Goal: Task Accomplishment & Management: Complete application form

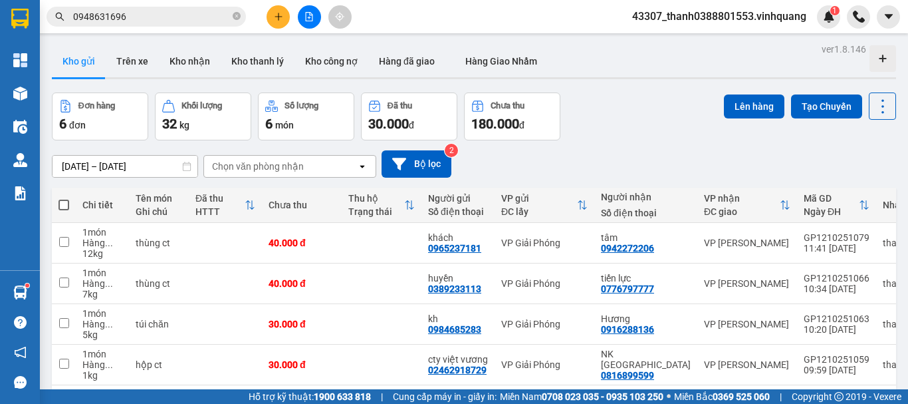
click at [68, 200] on span at bounding box center [64, 204] width 11 height 11
click at [64, 198] on input "checkbox" at bounding box center [64, 198] width 0 height 0
checkbox input "true"
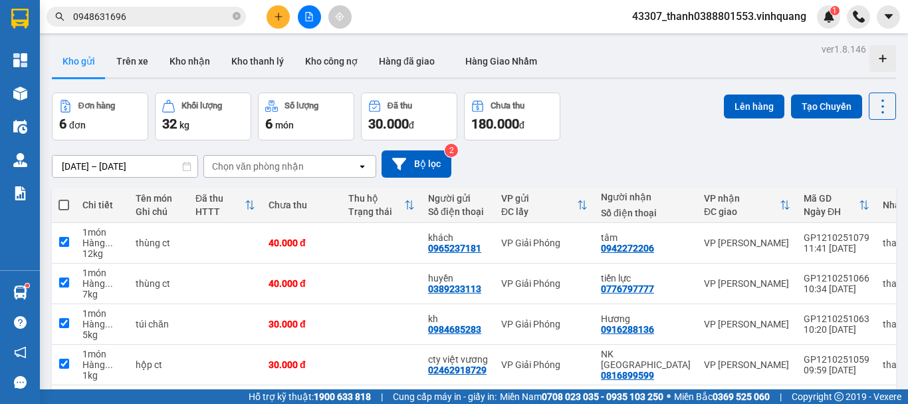
checkbox input "true"
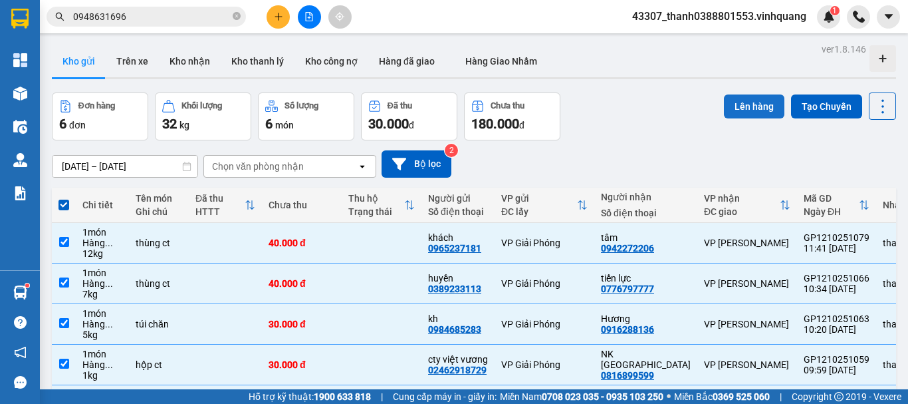
click at [739, 106] on button "Lên hàng" at bounding box center [754, 106] width 61 height 24
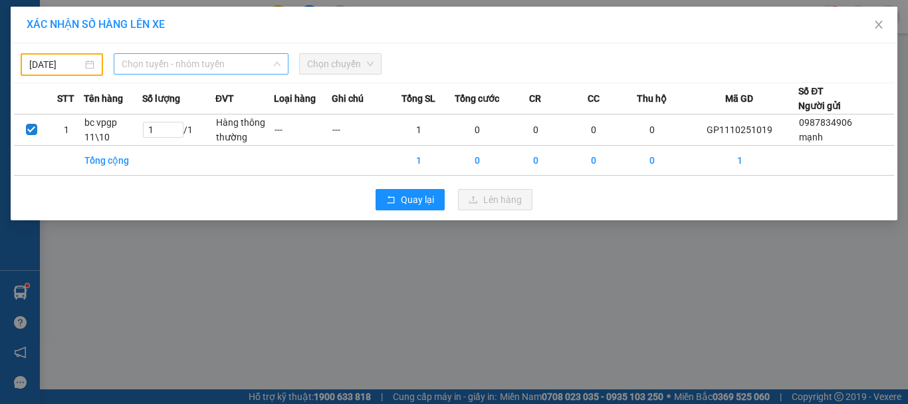
click at [168, 61] on span "Chọn tuyến - nhóm tuyến" at bounding box center [201, 64] width 159 height 20
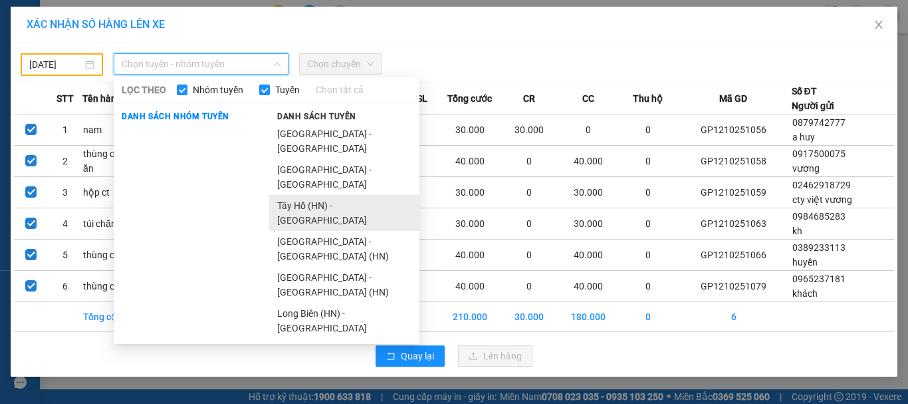
drag, startPoint x: 304, startPoint y: 156, endPoint x: 309, endPoint y: 176, distance: 21.3
click at [309, 176] on ul "[GEOGRAPHIC_DATA] - [GEOGRAPHIC_DATA] [GEOGRAPHIC_DATA] - [GEOGRAPHIC_DATA] [GE…" at bounding box center [344, 230] width 150 height 215
click at [309, 195] on li "Tây Hồ (HN) - [GEOGRAPHIC_DATA]" at bounding box center [344, 213] width 150 height 36
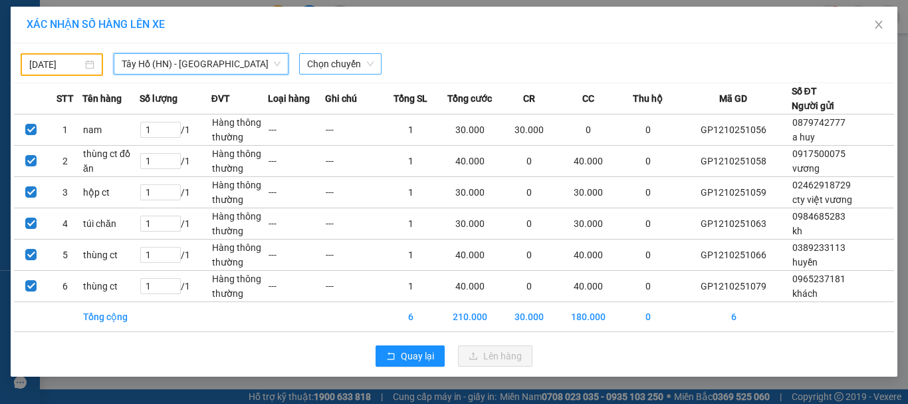
click at [348, 71] on span "Chọn chuyến" at bounding box center [340, 64] width 66 height 20
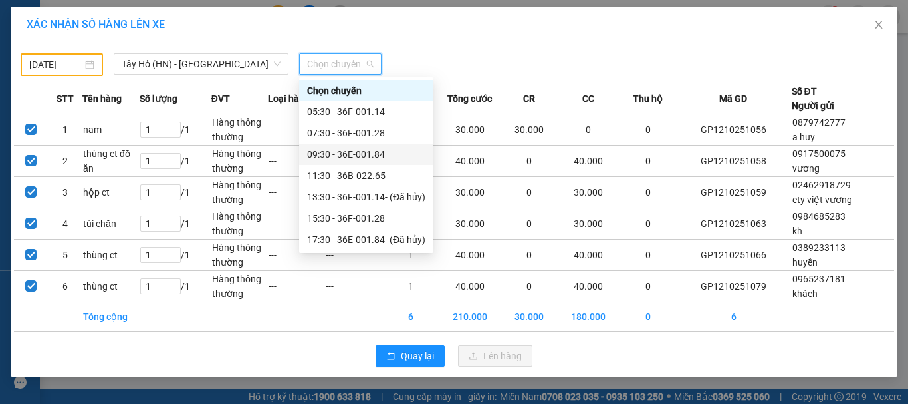
click at [76, 66] on input "[DATE]" at bounding box center [55, 64] width 53 height 15
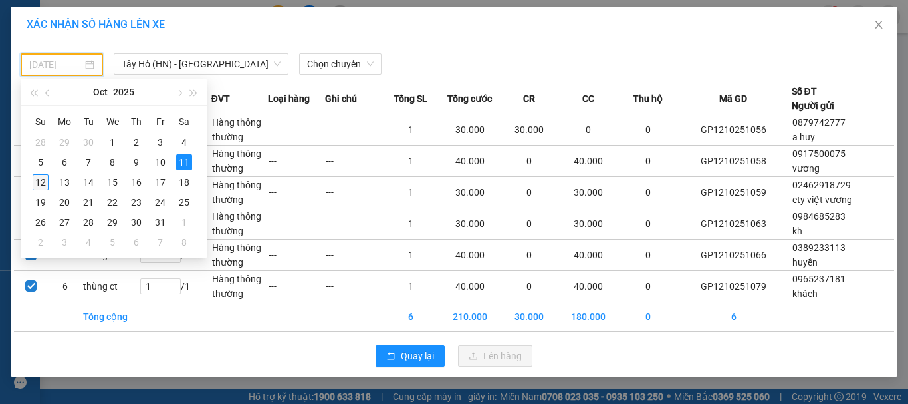
click at [43, 183] on div "12" at bounding box center [41, 182] width 16 height 16
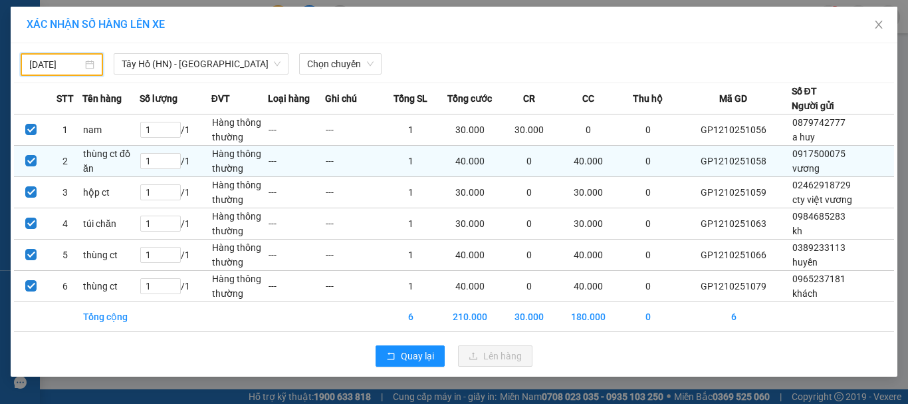
type input "[DATE]"
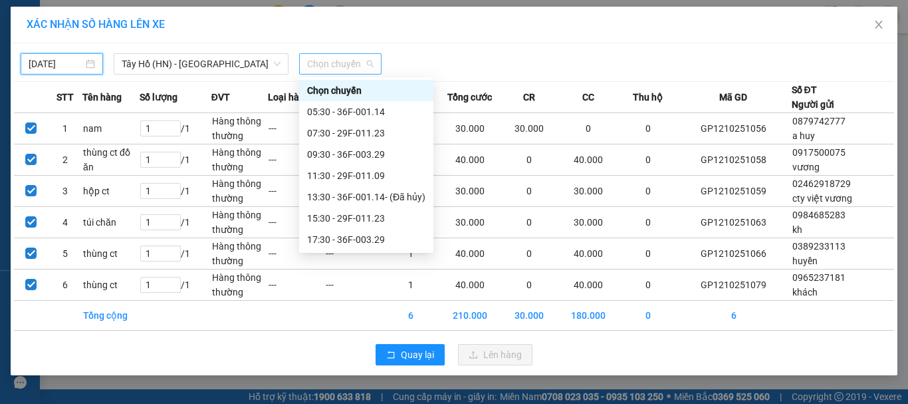
click at [322, 64] on span "Chọn chuyến" at bounding box center [340, 64] width 66 height 20
click at [334, 175] on div "11:30 - 29F-011.09" at bounding box center [366, 175] width 118 height 15
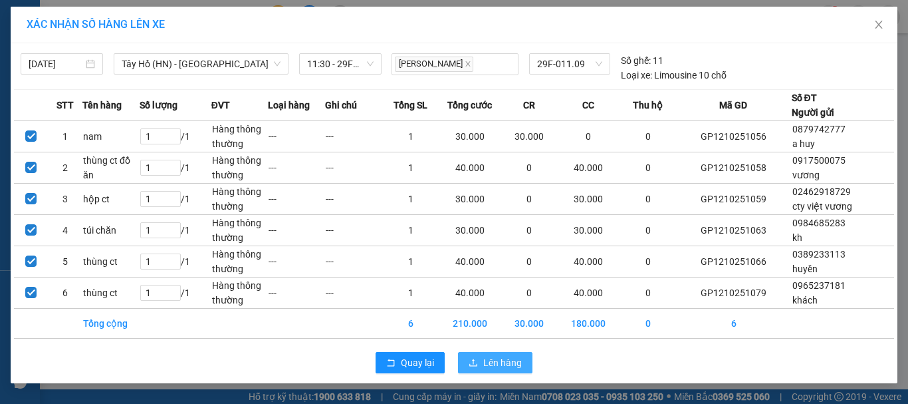
click at [515, 360] on span "Lên hàng" at bounding box center [502, 362] width 39 height 15
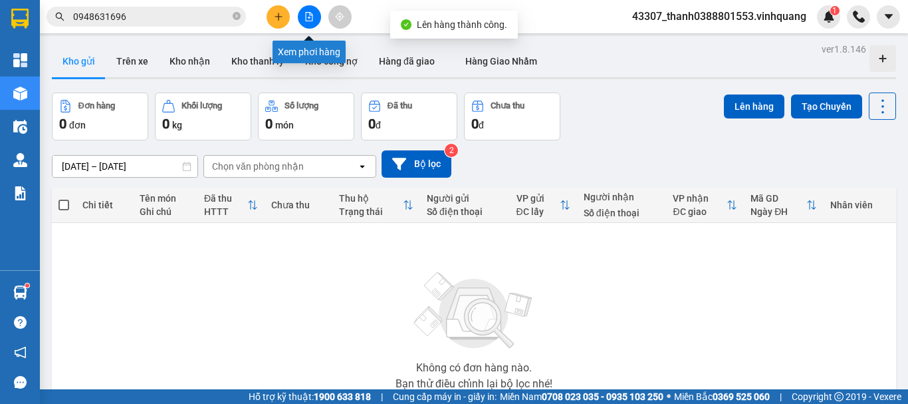
click at [321, 19] on button at bounding box center [309, 16] width 23 height 23
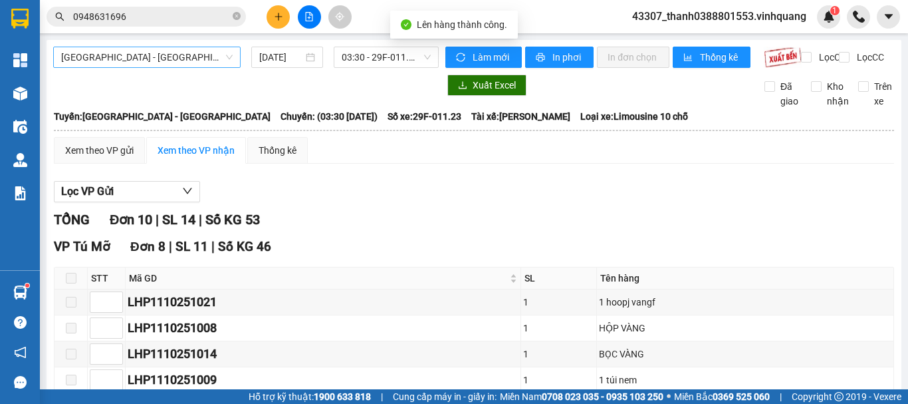
click at [195, 58] on span "[GEOGRAPHIC_DATA] - [GEOGRAPHIC_DATA]" at bounding box center [147, 57] width 172 height 20
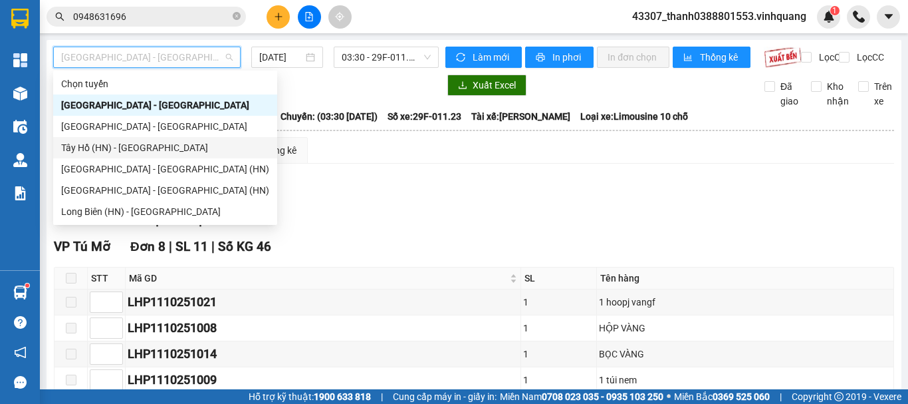
click at [105, 146] on div "Tây Hồ (HN) - [GEOGRAPHIC_DATA]" at bounding box center [165, 147] width 208 height 15
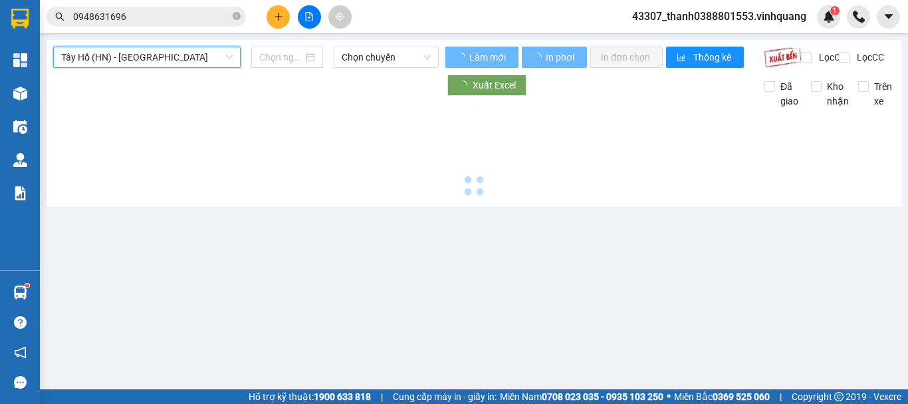
type input "[DATE]"
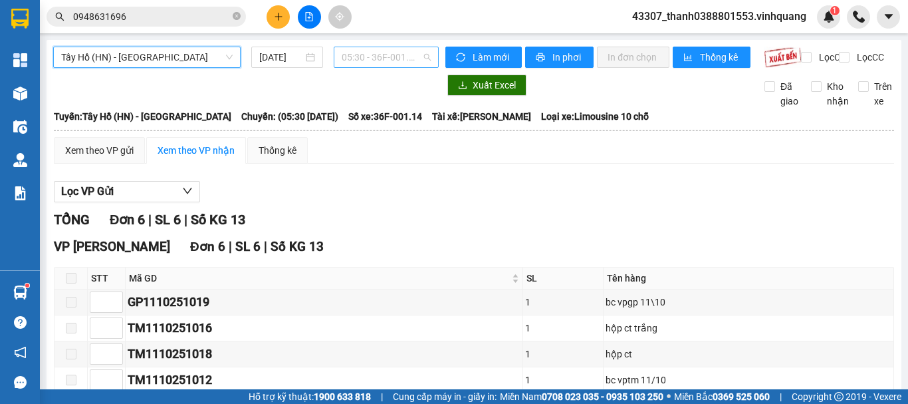
click at [380, 61] on span "05:30 - 36F-001.14" at bounding box center [386, 57] width 89 height 20
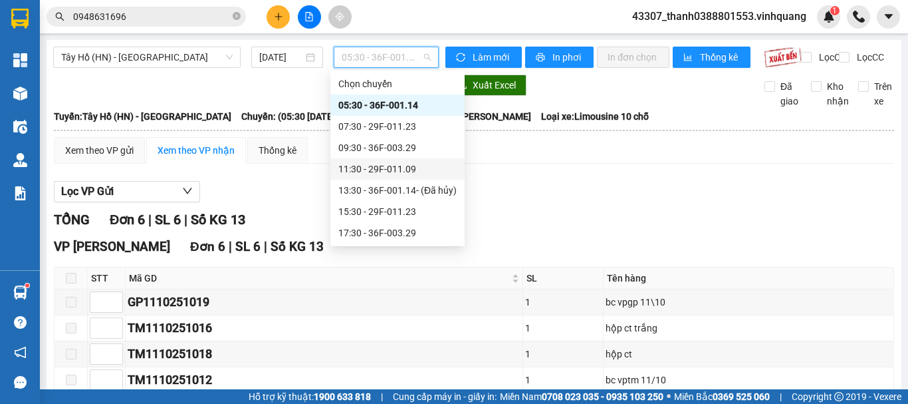
click at [379, 164] on div "11:30 - 29F-011.09" at bounding box center [397, 169] width 118 height 15
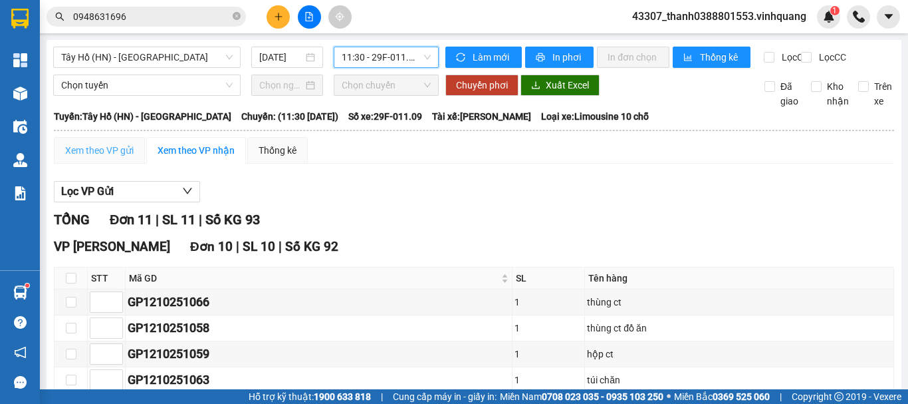
click at [116, 150] on div "Xem theo VP gửi" at bounding box center [99, 150] width 91 height 27
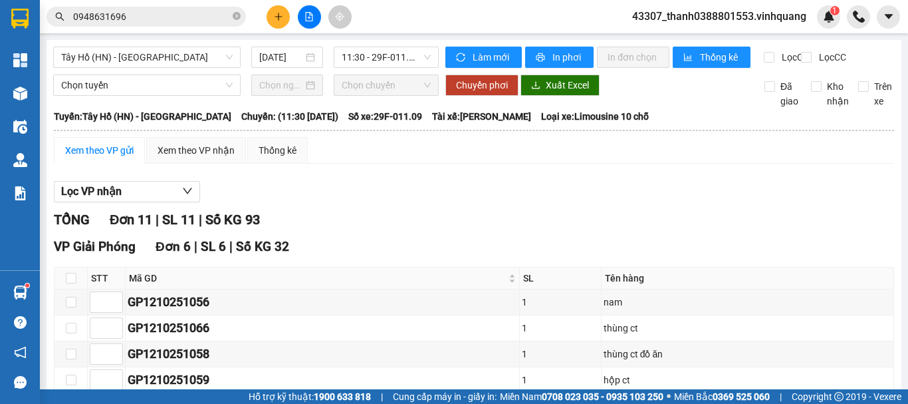
click at [98, 158] on div "Xem theo VP gửi" at bounding box center [99, 150] width 68 height 15
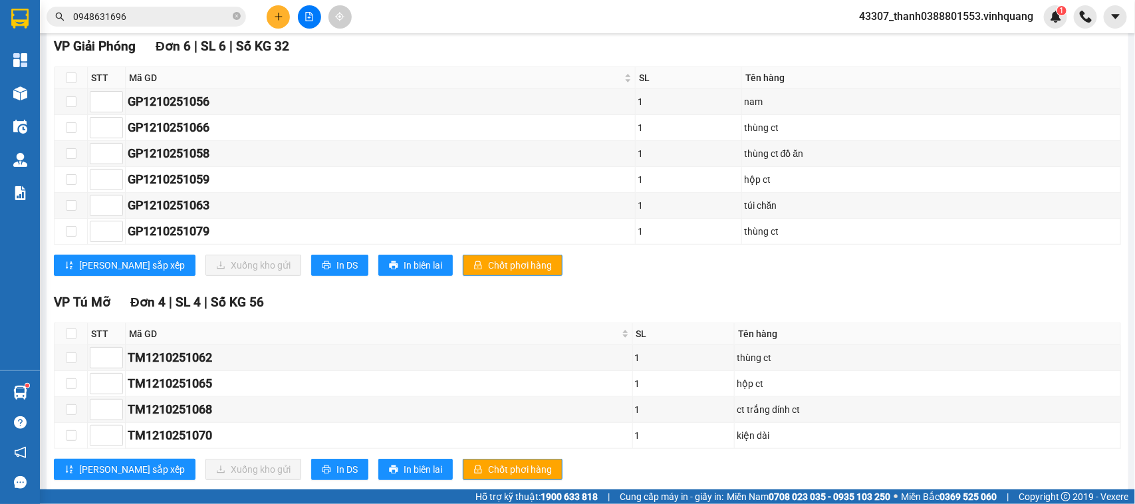
scroll to position [372, 0]
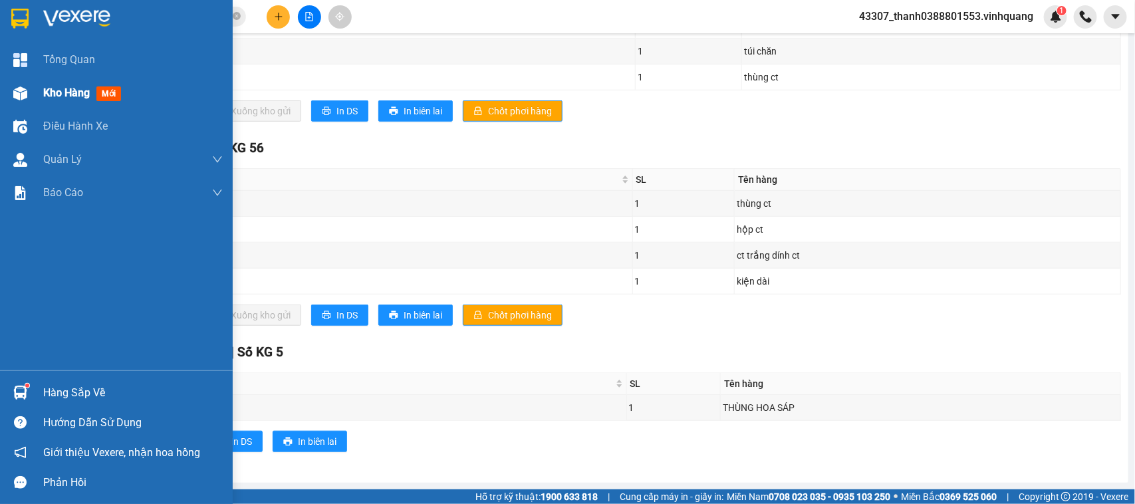
click at [40, 93] on div "Kho hàng mới" at bounding box center [116, 92] width 233 height 33
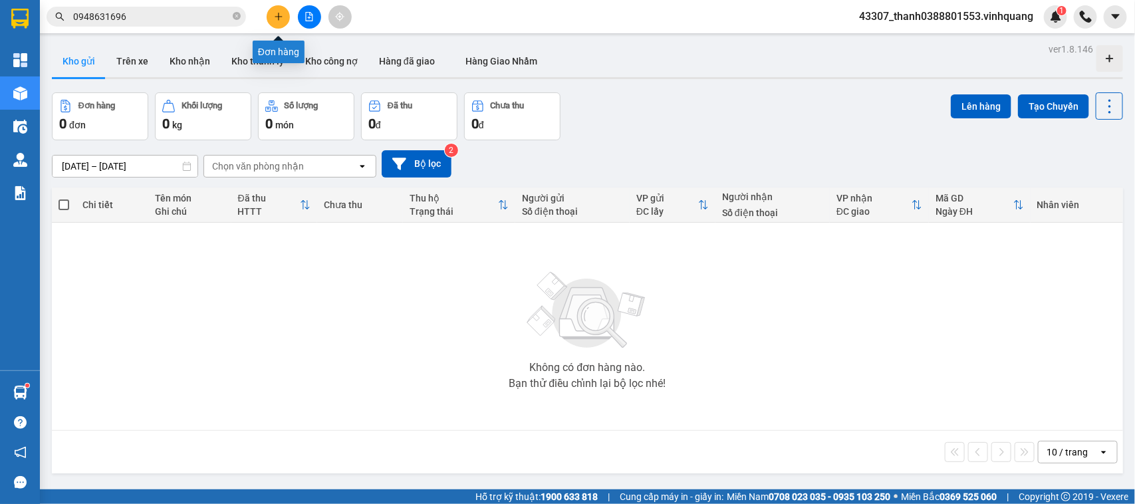
click at [283, 12] on icon "plus" at bounding box center [278, 16] width 9 height 9
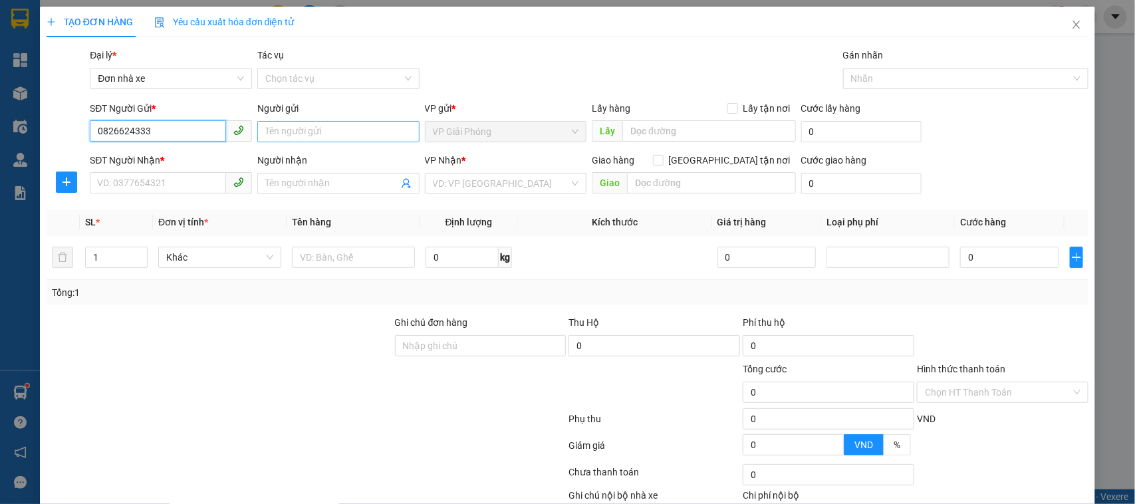
type input "0826624333"
click at [296, 132] on input "Người gửi" at bounding box center [338, 131] width 162 height 21
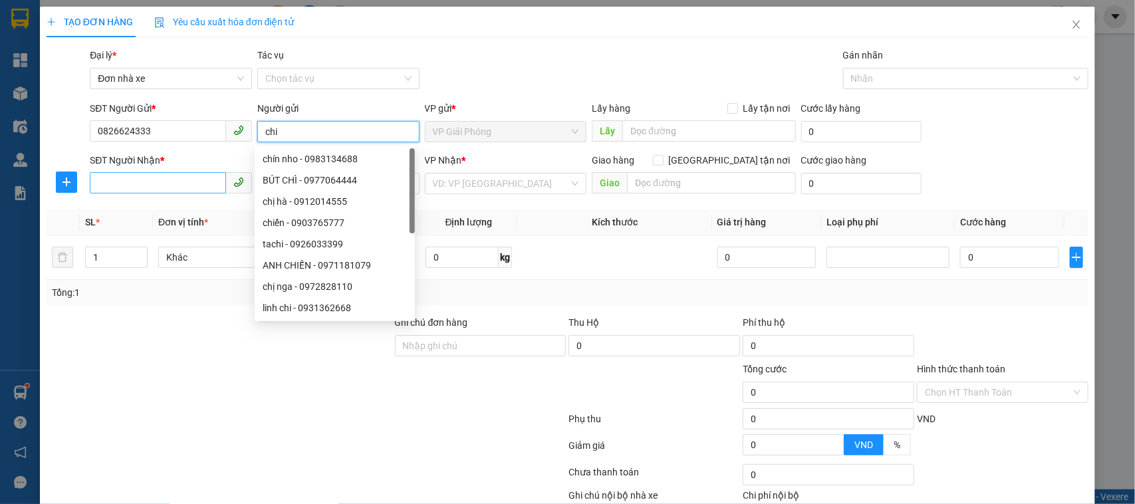
type input "chi"
click at [132, 190] on input "SĐT Người Nhận *" at bounding box center [158, 182] width 136 height 21
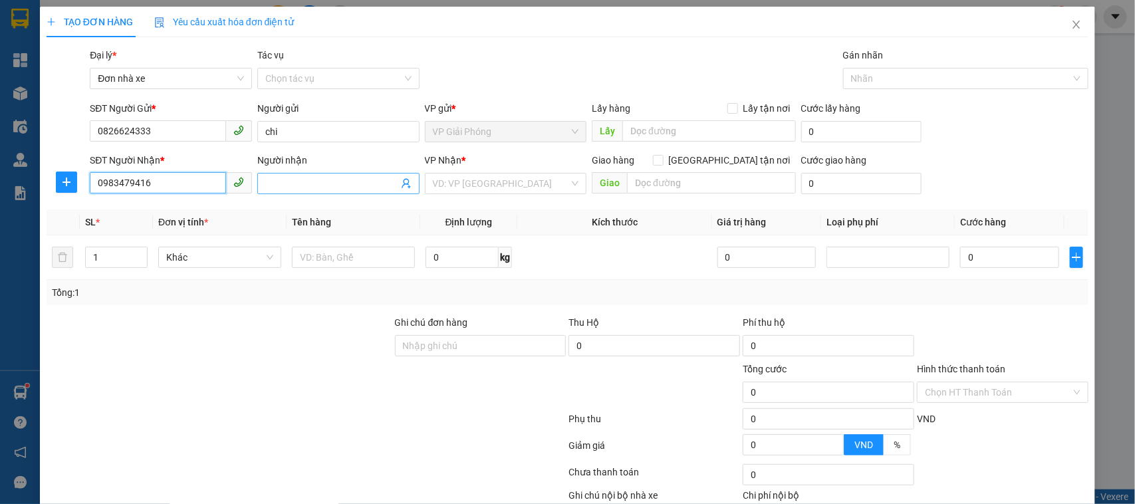
type input "0983479416"
click at [339, 190] on input "Người nhận" at bounding box center [331, 183] width 133 height 15
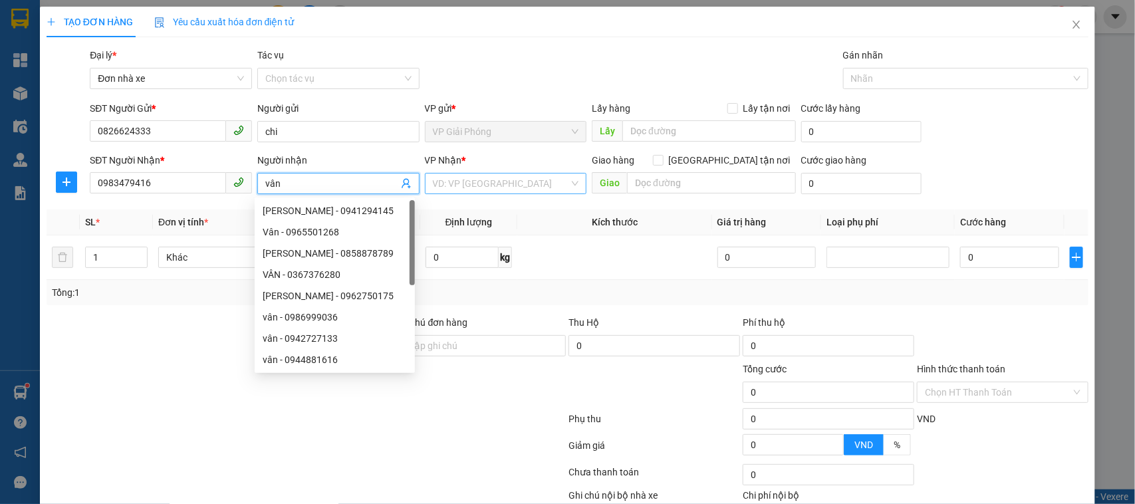
type input "vân"
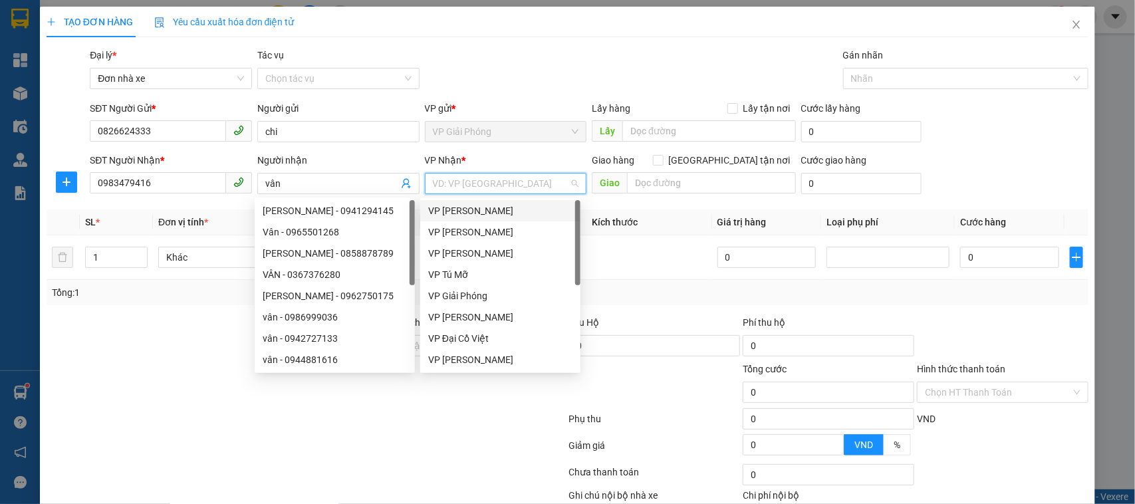
click at [500, 190] on input "search" at bounding box center [501, 184] width 137 height 20
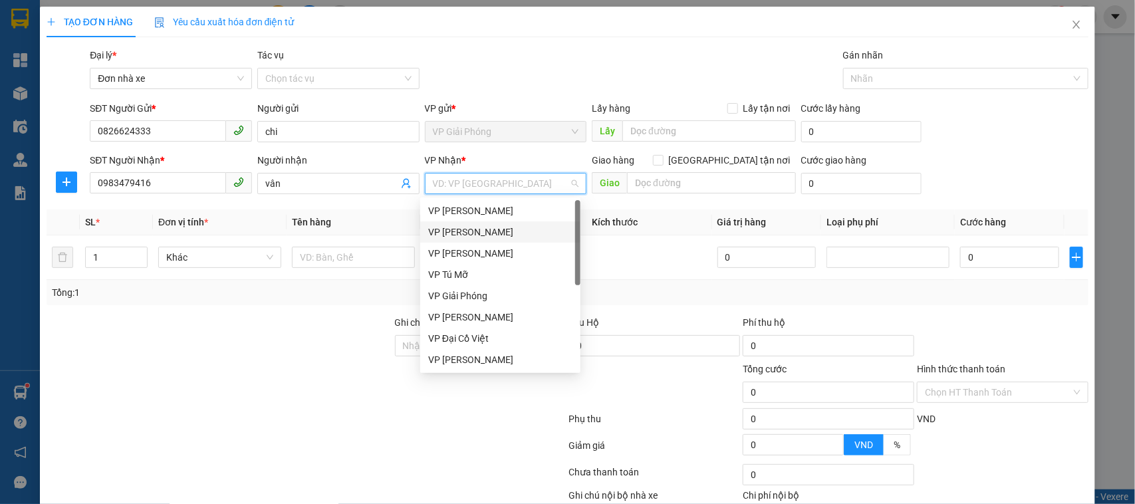
click at [483, 227] on div "VP [PERSON_NAME]" at bounding box center [500, 232] width 144 height 15
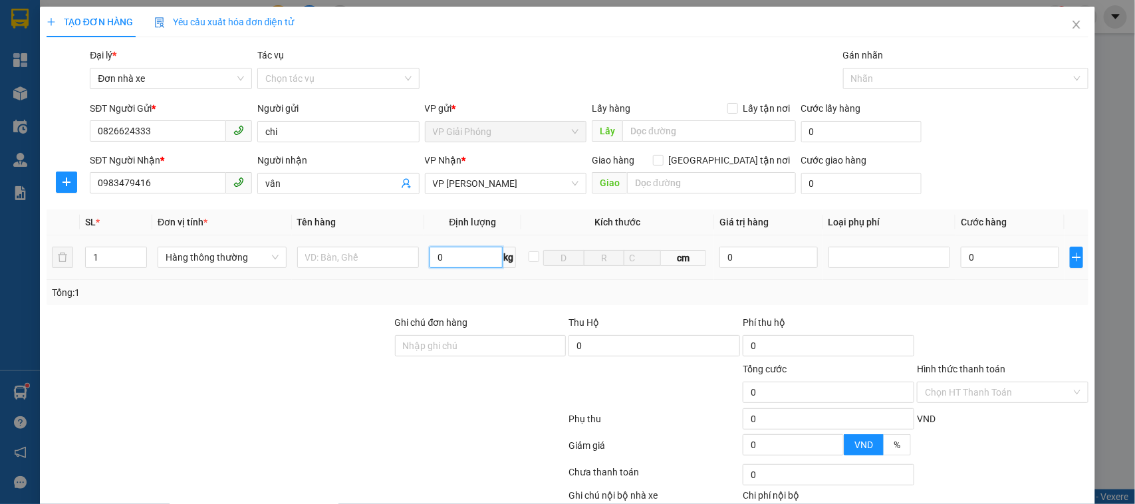
click at [460, 261] on input "0" at bounding box center [466, 257] width 72 height 21
click at [452, 263] on input "0" at bounding box center [466, 257] width 72 height 21
drag, startPoint x: 454, startPoint y: 258, endPoint x: 400, endPoint y: 261, distance: 53.3
click at [400, 261] on tr "1 Hàng thông thường 07 kg cm 0 0" at bounding box center [568, 257] width 1043 height 45
type input "7"
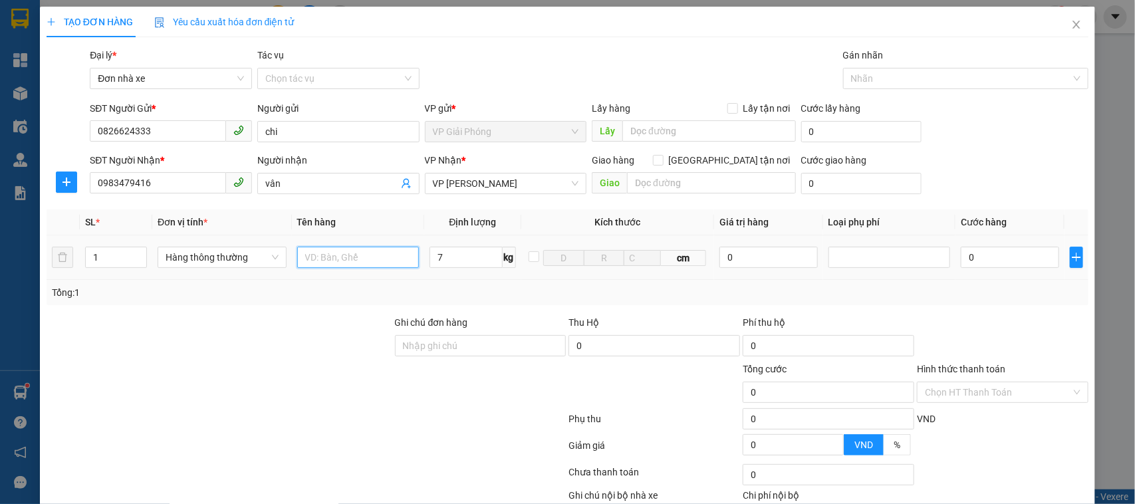
click at [327, 260] on input "text" at bounding box center [358, 257] width 122 height 21
type input "thun"
type input "40.000"
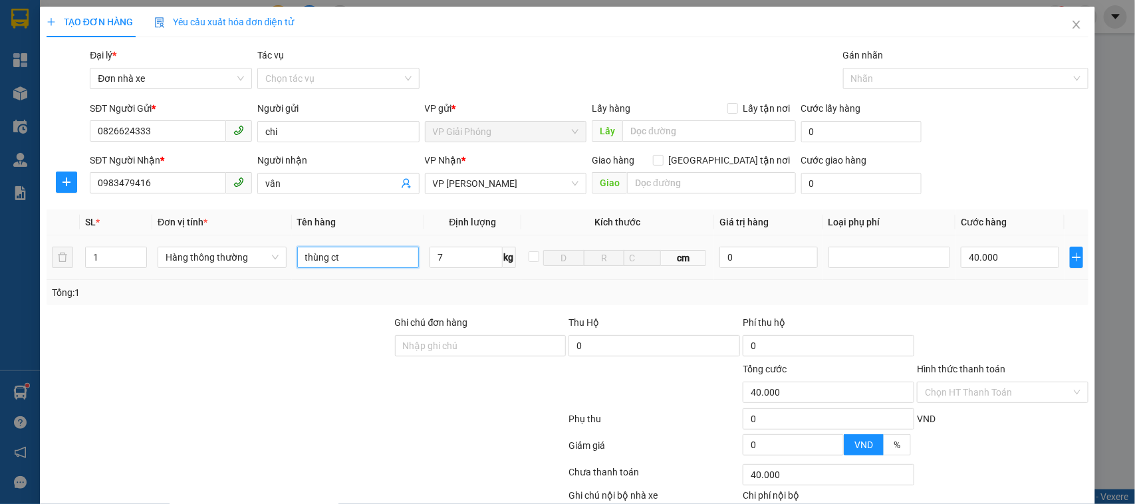
scroll to position [84, 0]
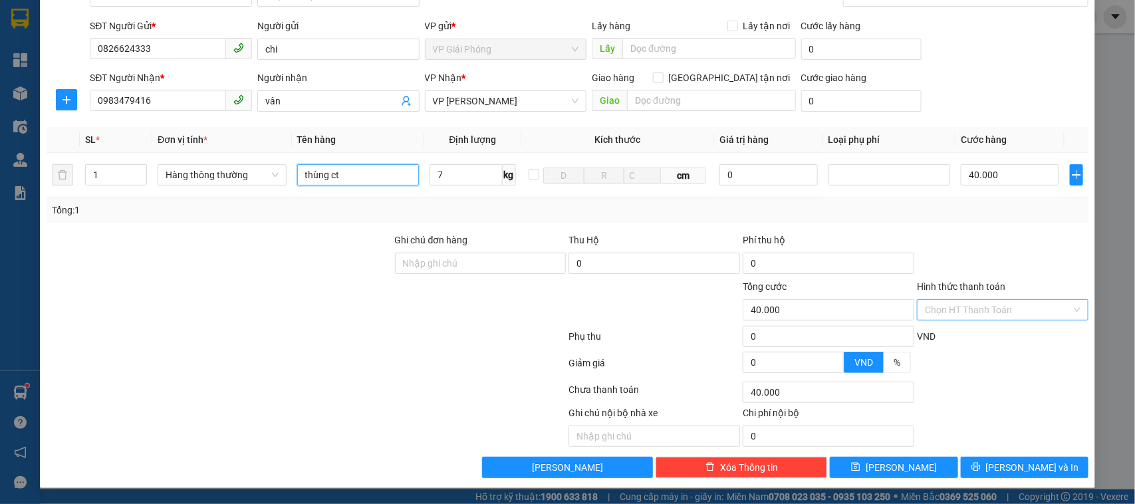
type input "thùng ct"
click at [908, 313] on input "Hình thức thanh toán" at bounding box center [998, 310] width 146 height 20
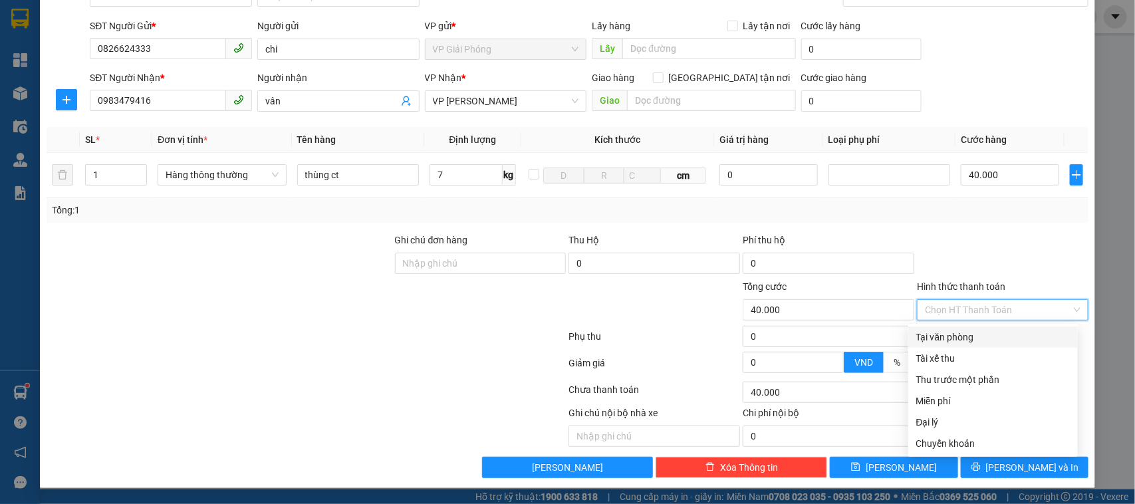
click at [908, 334] on div "Tại văn phòng" at bounding box center [993, 337] width 154 height 15
type input "0"
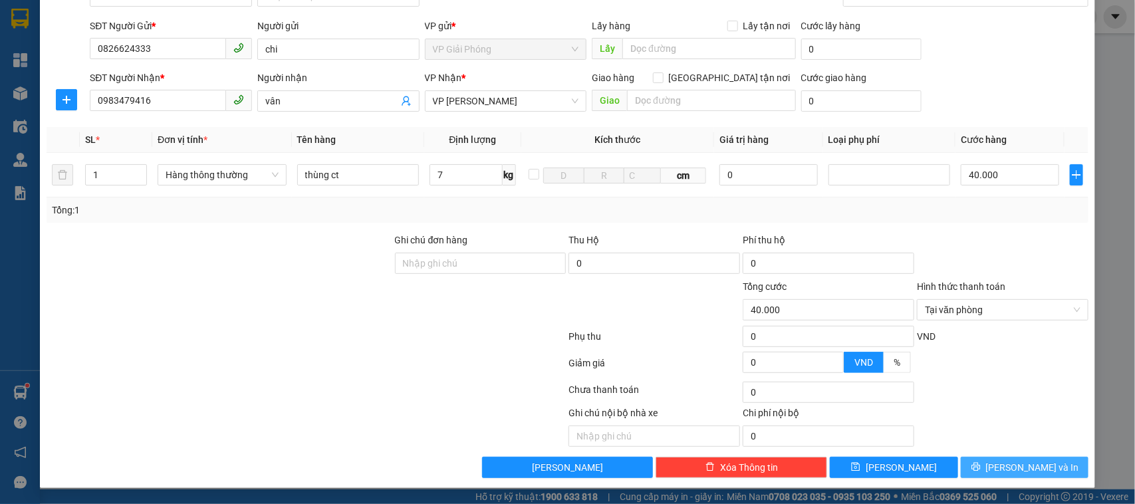
click at [908, 403] on span "[PERSON_NAME] và In" at bounding box center [1032, 467] width 93 height 15
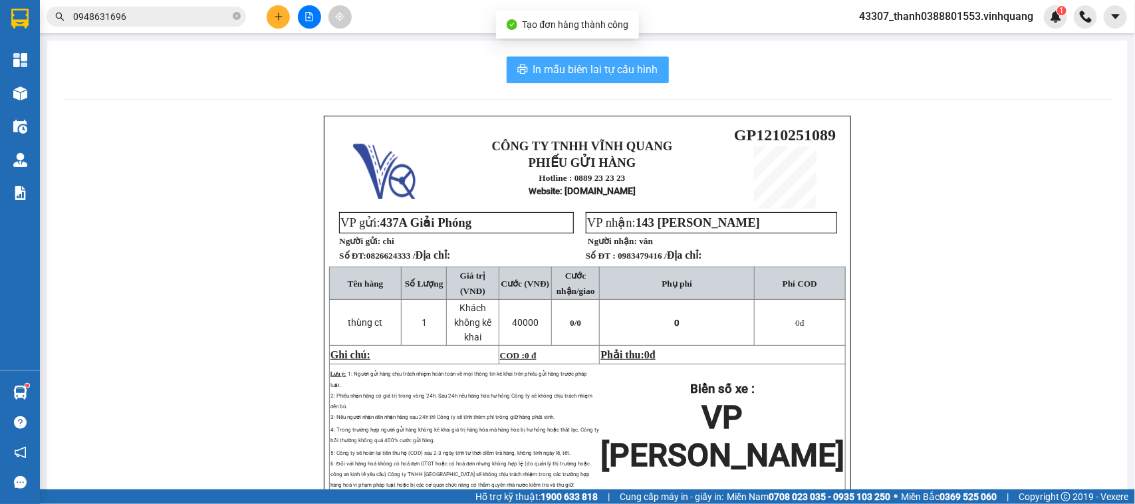
click at [602, 68] on span "In mẫu biên lai tự cấu hình" at bounding box center [595, 69] width 125 height 17
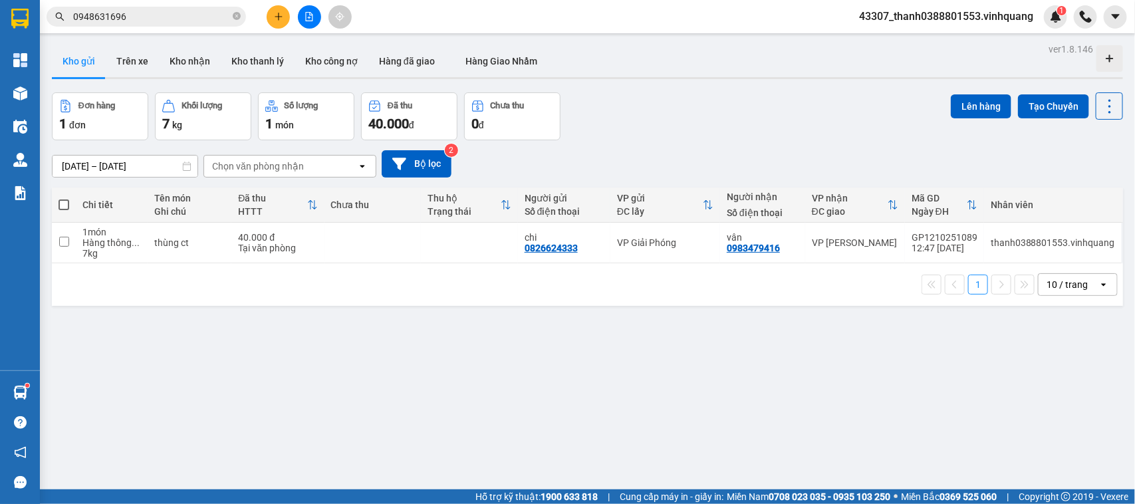
click at [277, 15] on icon "plus" at bounding box center [278, 16] width 9 height 9
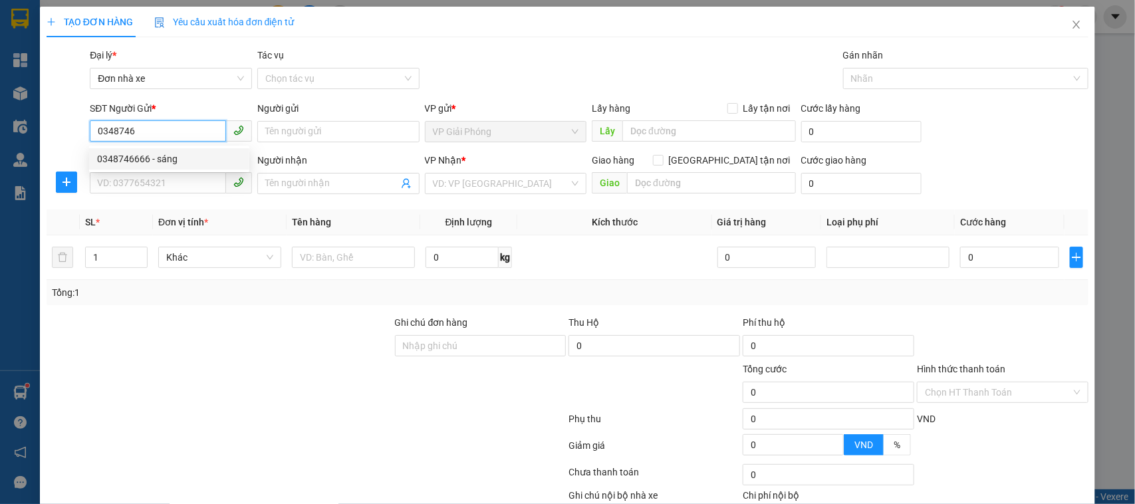
click at [154, 156] on div "0348746666 - sáng" at bounding box center [169, 159] width 144 height 15
type input "0348746666"
type input "sáng"
type input "0973931236"
type input "ĐỰC APPLE"
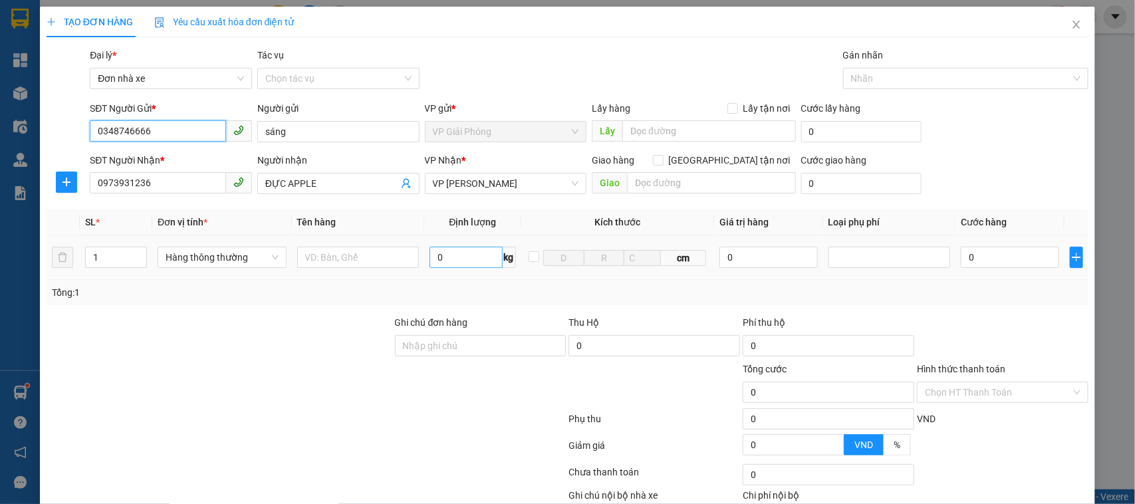
type input "0348746666"
click at [446, 251] on input "0" at bounding box center [466, 257] width 72 height 21
type input "5"
click at [369, 261] on input "text" at bounding box center [358, 257] width 122 height 21
type input "30.000"
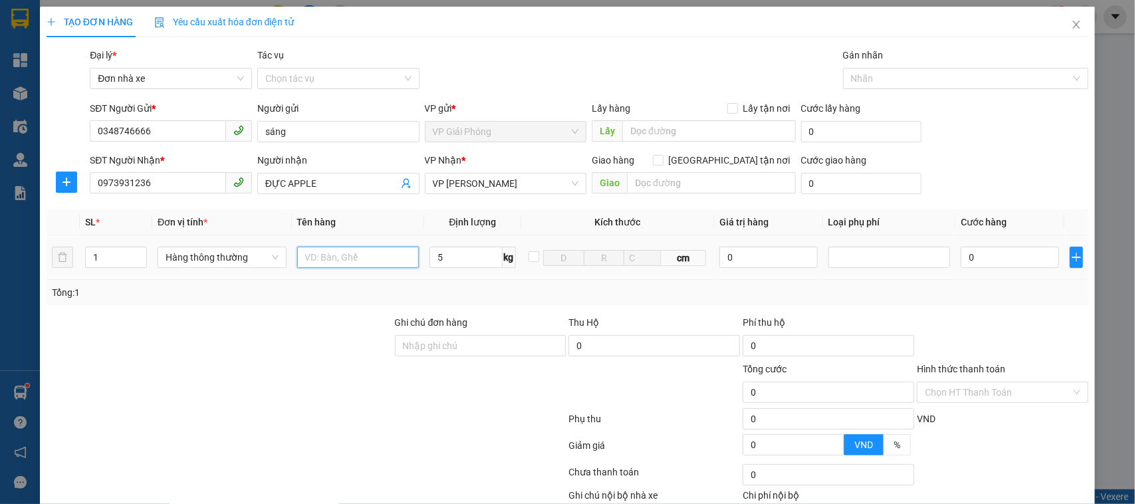
type input "30.000"
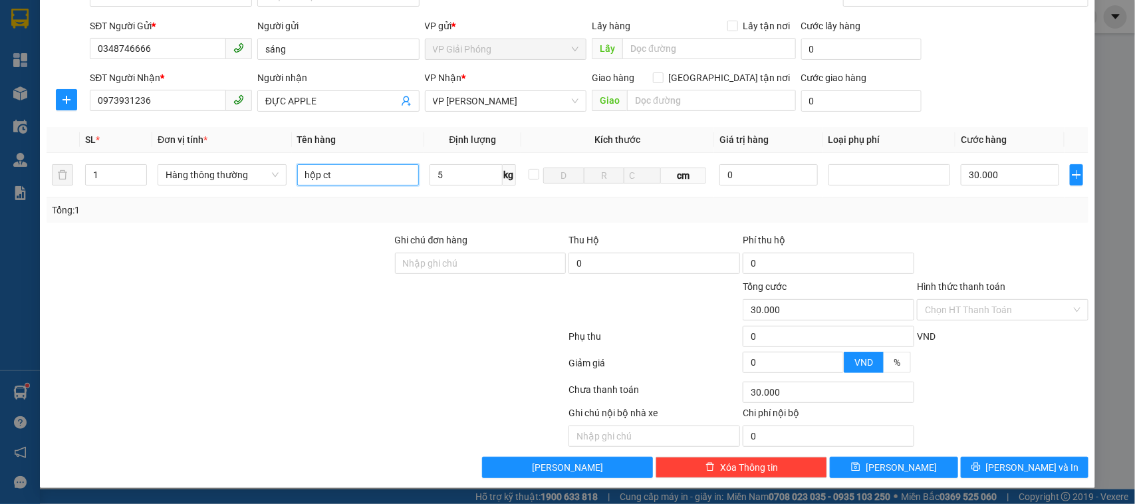
type input "hộp ct"
drag, startPoint x: 398, startPoint y: 390, endPoint x: 888, endPoint y: 391, distance: 490.8
click at [403, 390] on div at bounding box center [306, 392] width 523 height 27
click at [908, 403] on icon "printer" at bounding box center [976, 466] width 9 height 9
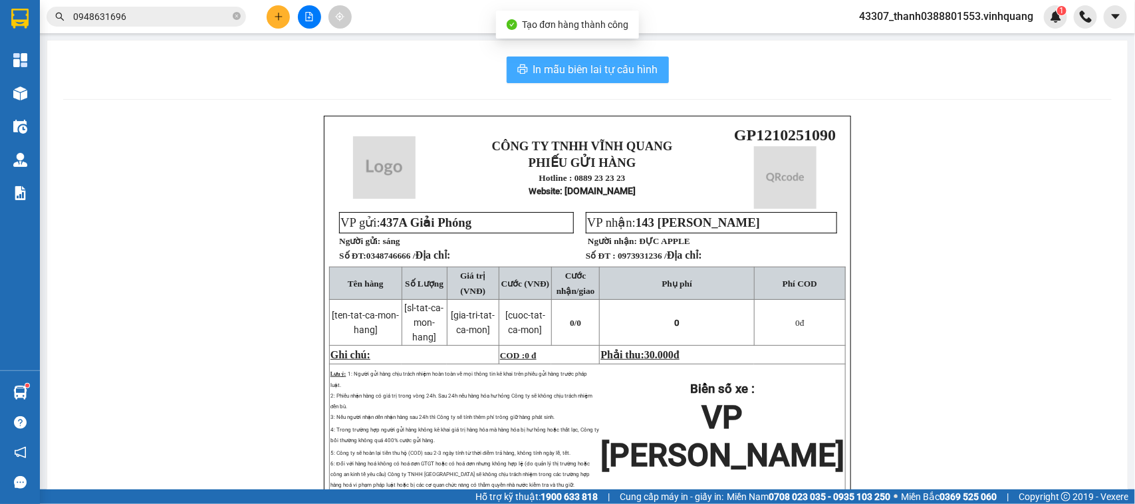
click at [571, 70] on span "In mẫu biên lai tự cấu hình" at bounding box center [595, 69] width 125 height 17
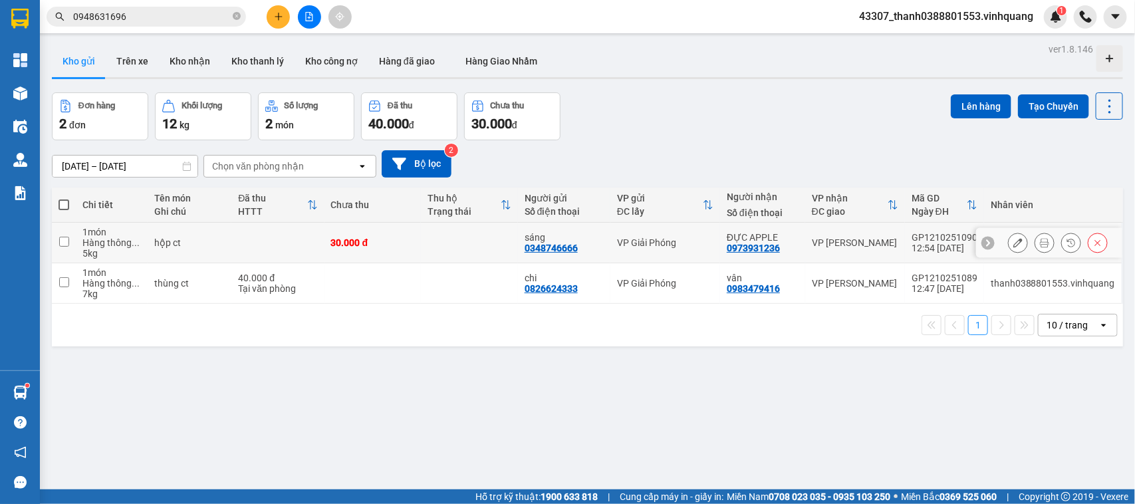
click at [908, 244] on icon at bounding box center [1044, 242] width 9 height 9
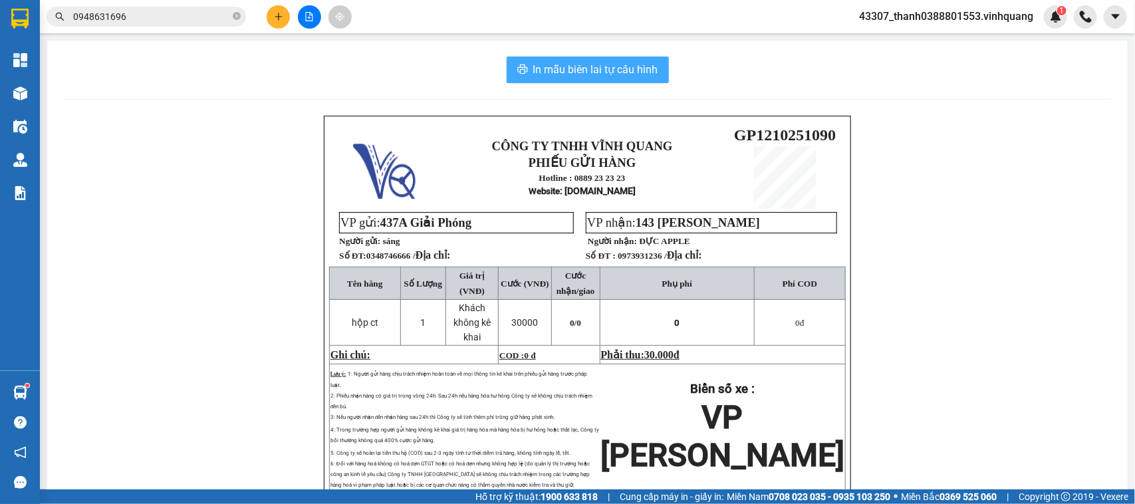
click at [564, 60] on button "In mẫu biên lai tự cấu hình" at bounding box center [588, 70] width 162 height 27
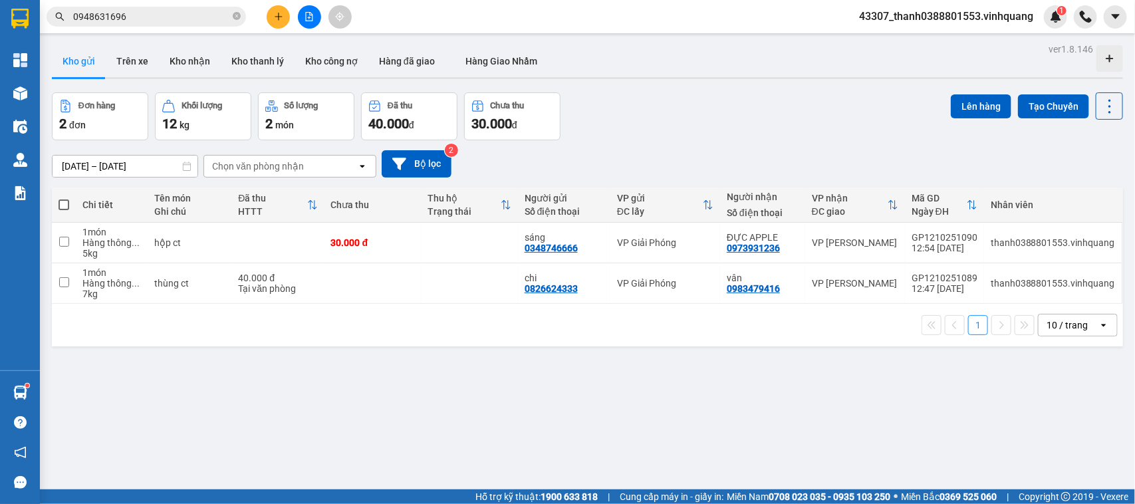
click at [475, 403] on div "ver 1.8.146 Kho gửi Trên xe Kho nhận Kho thanh lý Kho công nợ Hàng đã giao Hàng…" at bounding box center [588, 292] width 1082 height 504
click at [305, 381] on div "ver 1.8.146 Kho gửi Trên xe Kho nhận Kho thanh lý Kho công nợ Hàng đã giao Hàng…" at bounding box center [588, 292] width 1082 height 504
